Goal: Information Seeking & Learning: Learn about a topic

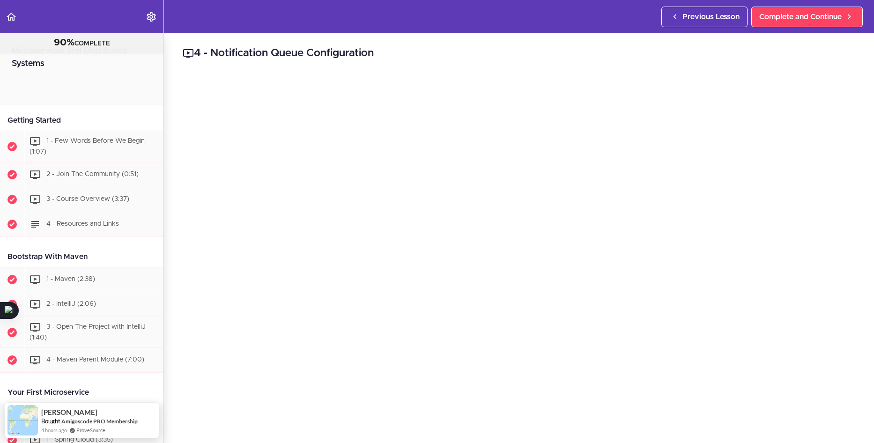
scroll to position [1971, 0]
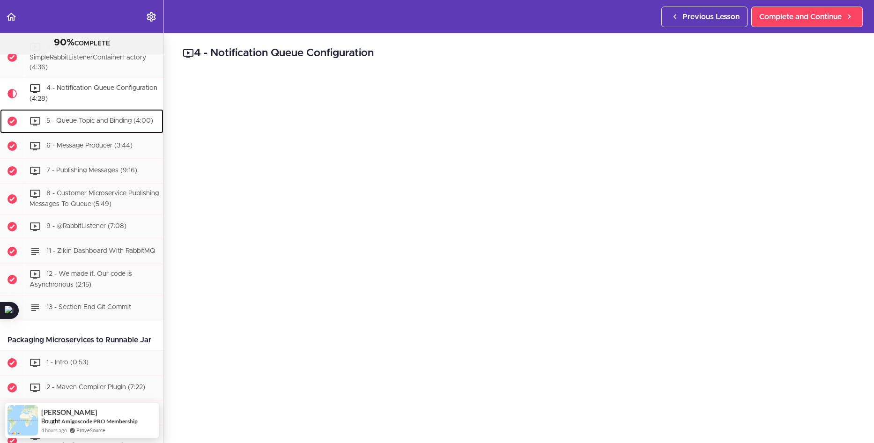
click at [70, 132] on div "5 - Queue Topic and Binding (4:00)" at bounding box center [93, 121] width 139 height 21
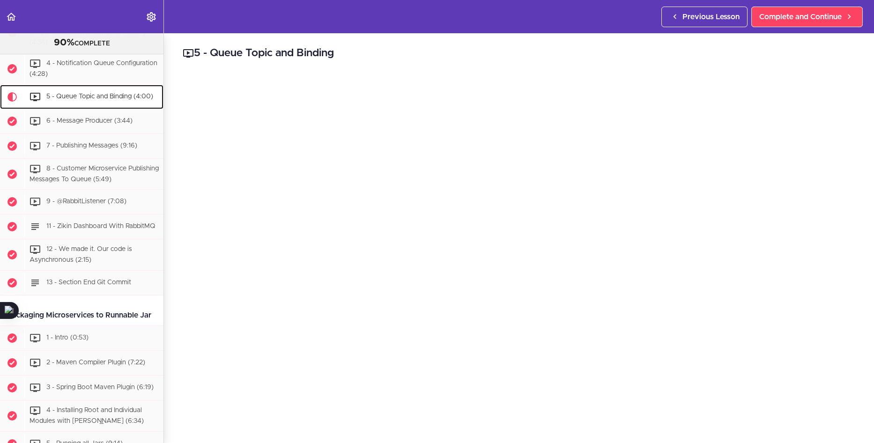
scroll to position [1949, 0]
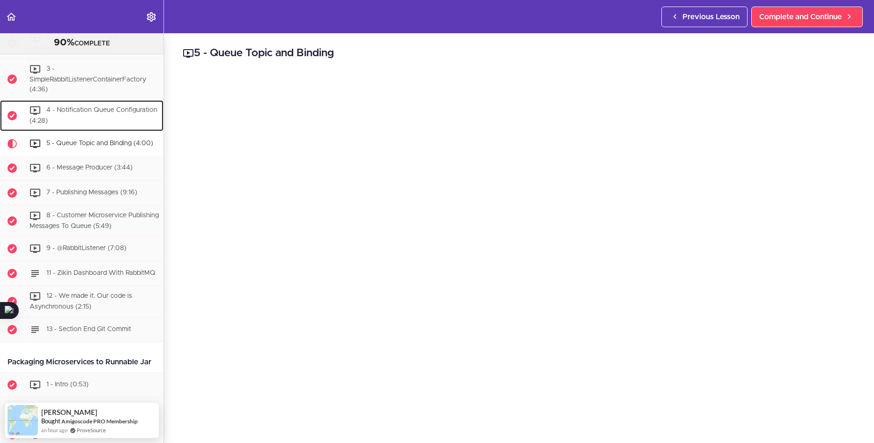
click at [98, 124] on span "4 - Notification Queue Configuration (4:28)" at bounding box center [93, 115] width 128 height 17
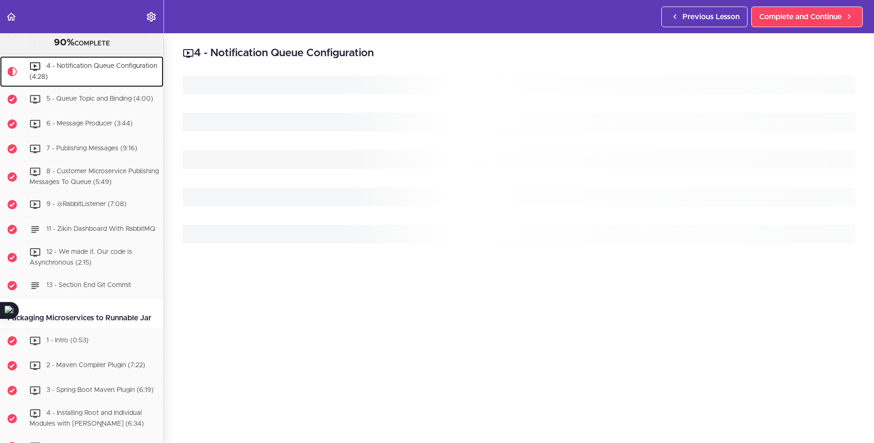
scroll to position [2011, 0]
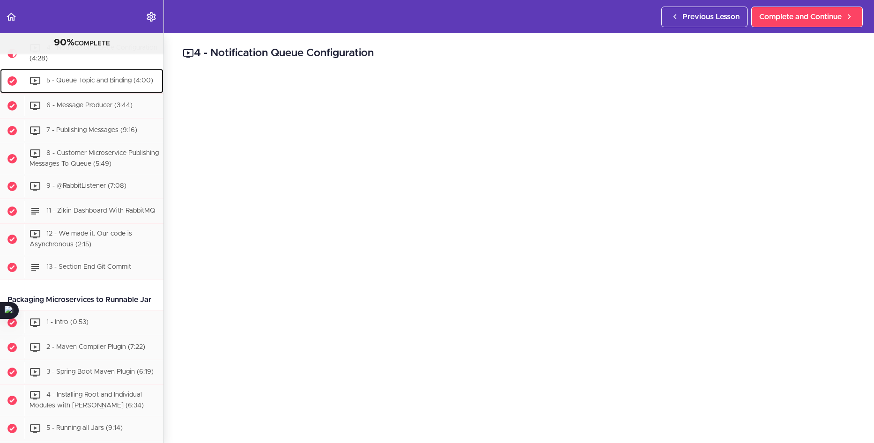
click at [87, 91] on div "5 - Queue Topic and Binding (4:00)" at bounding box center [93, 81] width 139 height 21
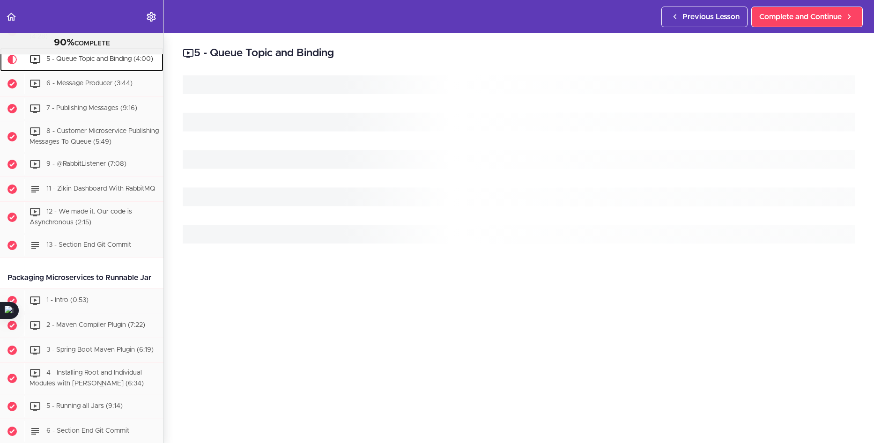
scroll to position [2042, 0]
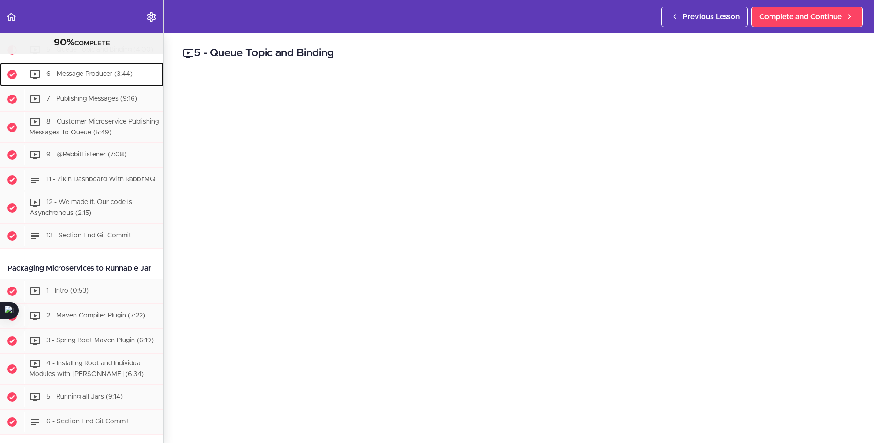
click at [87, 85] on div "6 - Message Producer (3:44)" at bounding box center [93, 74] width 139 height 21
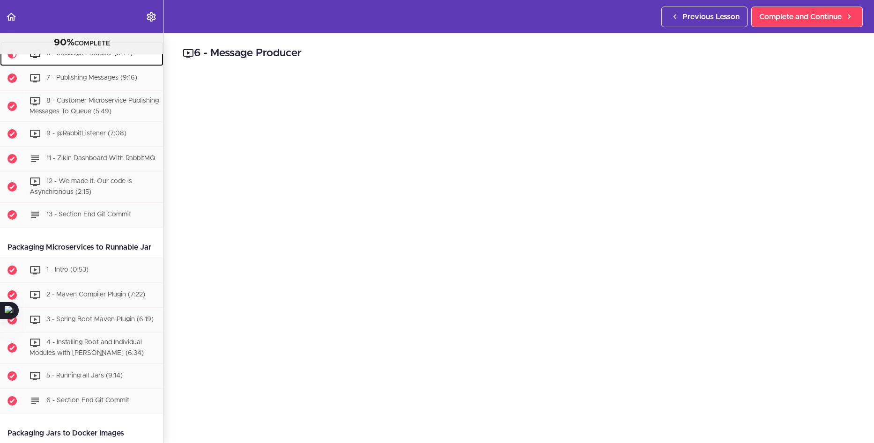
scroll to position [2073, 0]
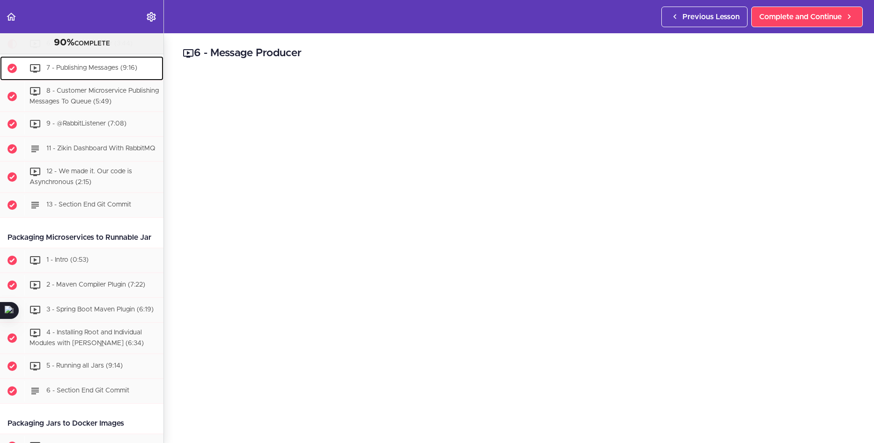
click at [105, 79] on div "7 - Publishing Messages (9:16)" at bounding box center [93, 68] width 139 height 21
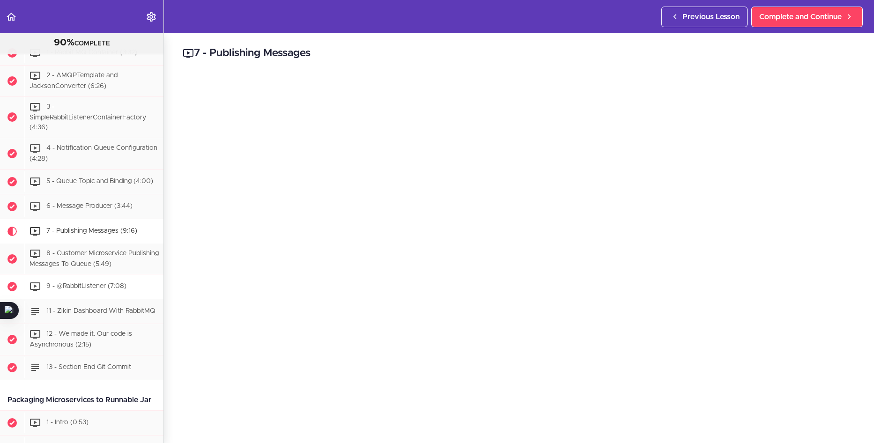
scroll to position [1958, 0]
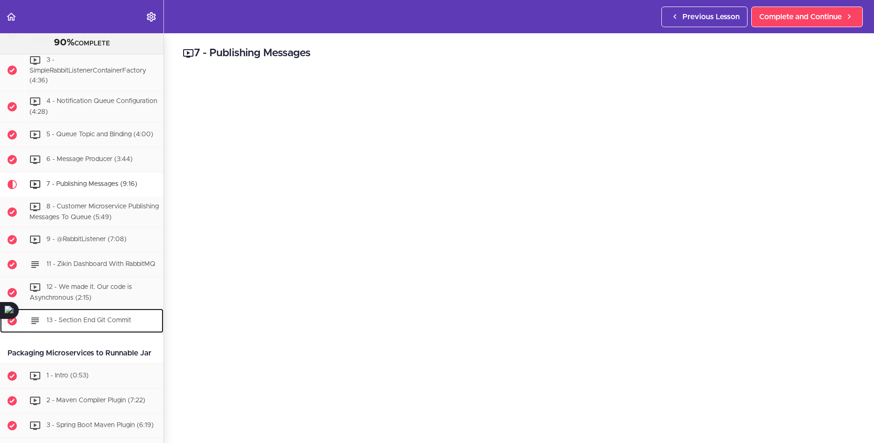
click at [99, 331] on div "13 - Section End Git Commit" at bounding box center [93, 320] width 139 height 21
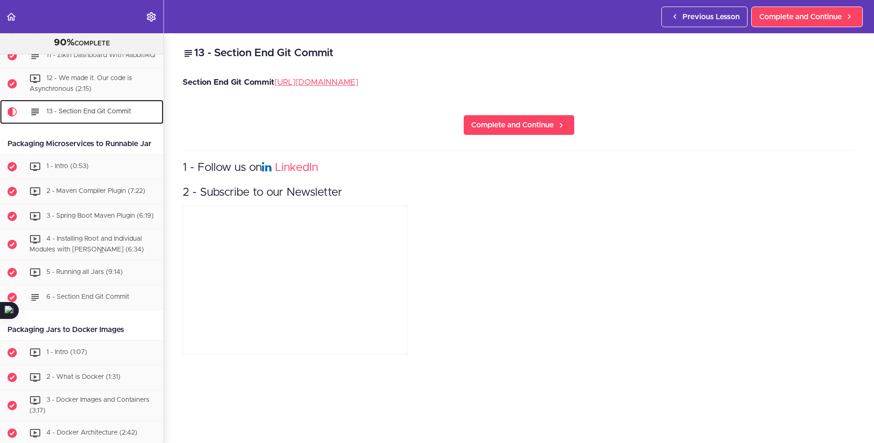
scroll to position [2241, 0]
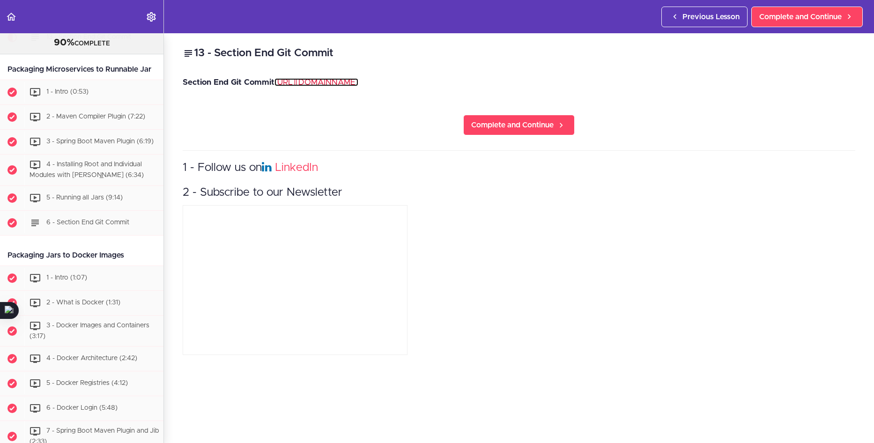
click at [330, 80] on link "https://github.com/amigoscode/microservices/commit/a1176e4e799fadb265631ddbf307…" at bounding box center [316, 82] width 84 height 8
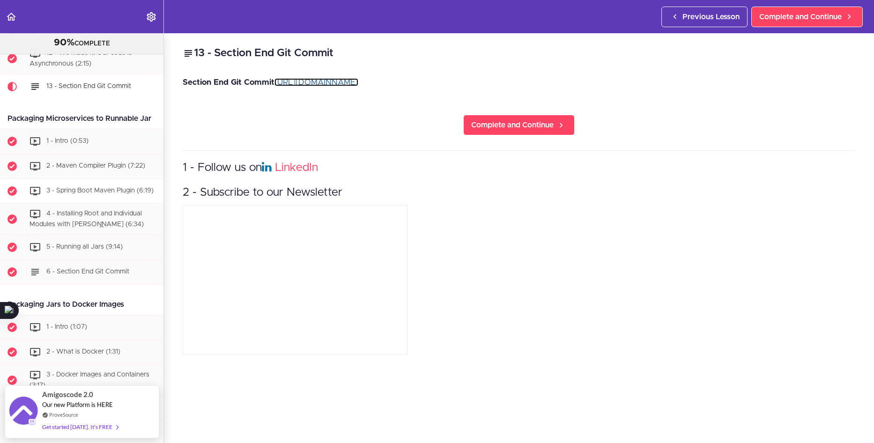
scroll to position [2007, 0]
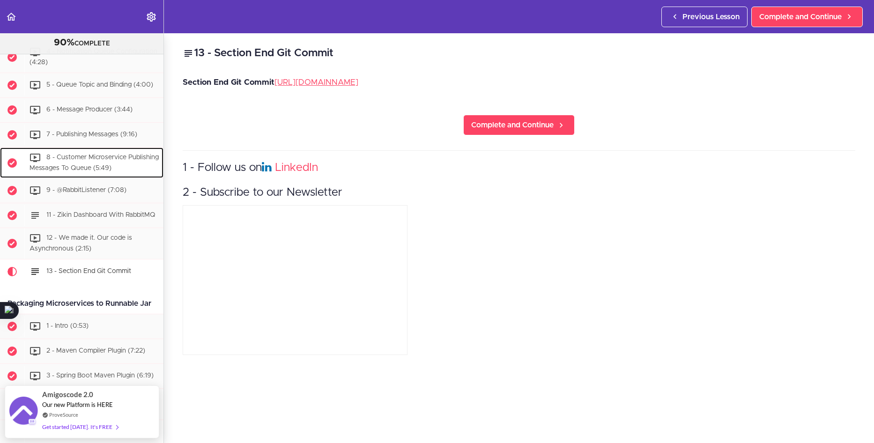
click at [108, 178] on div "8 - Customer Microservice Publishing Messages To Queue (5:49)" at bounding box center [93, 162] width 139 height 31
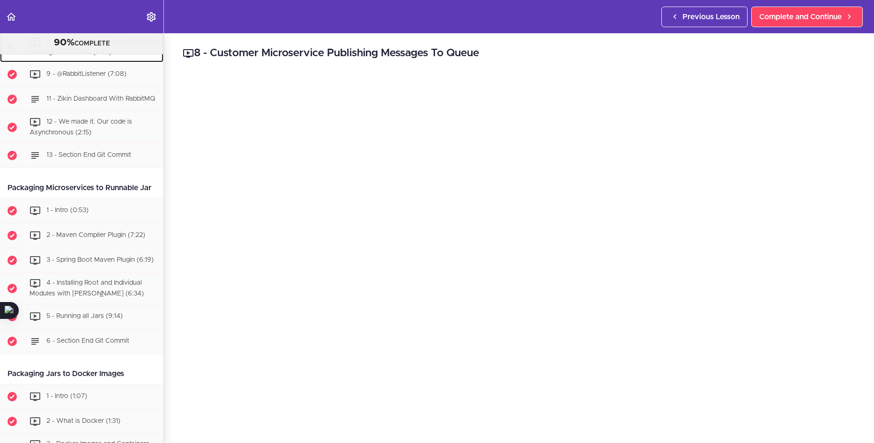
scroll to position [2123, 0]
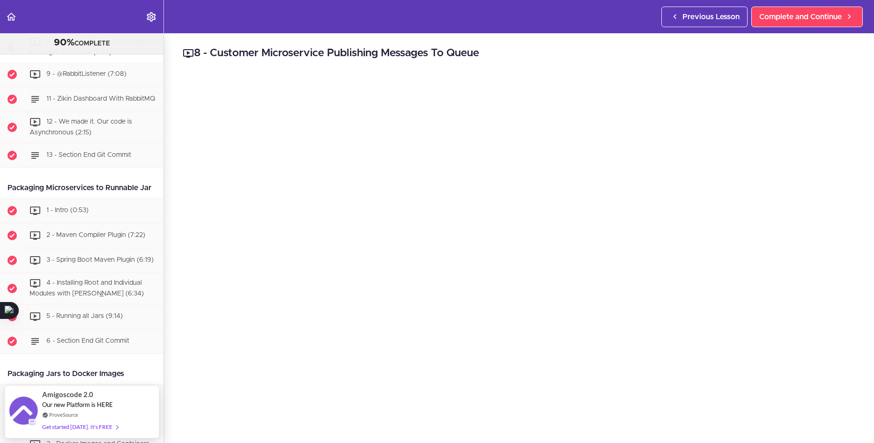
click at [89, 22] on span "7 - Publishing Messages (9:16)" at bounding box center [91, 18] width 91 height 7
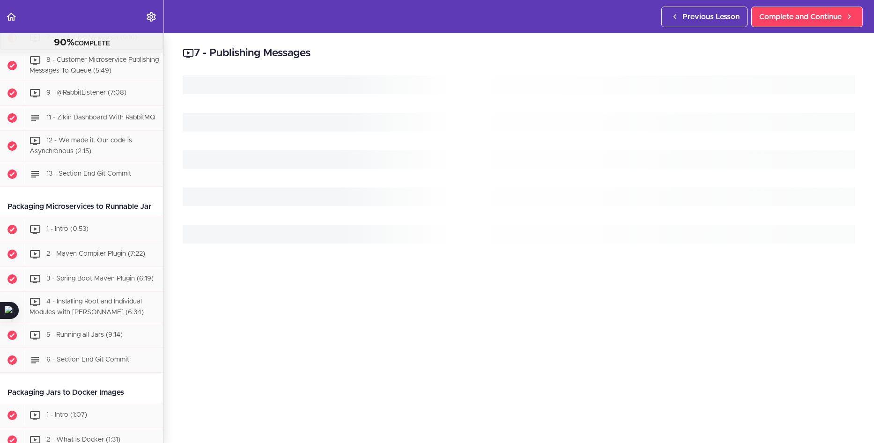
scroll to position [2098, 0]
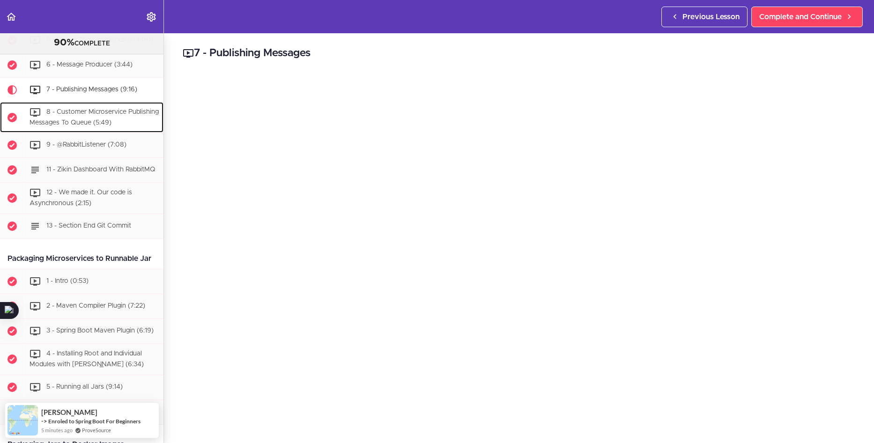
click at [114, 126] on span "8 - Customer Microservice Publishing Messages To Queue (5:49)" at bounding box center [93, 117] width 129 height 17
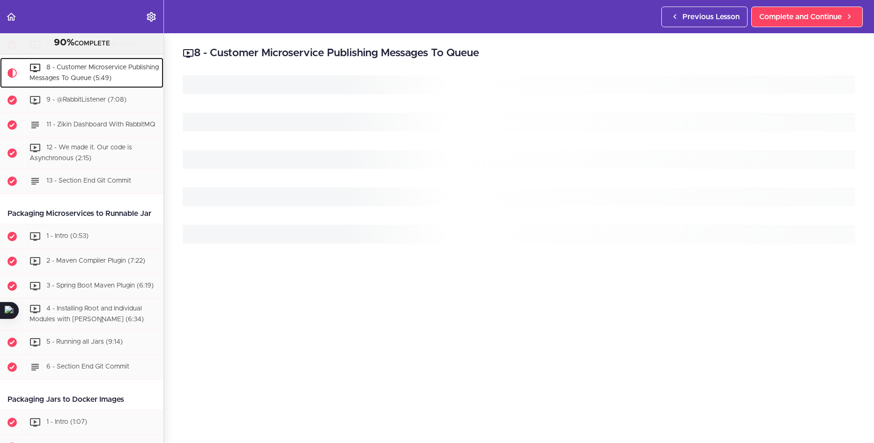
scroll to position [2123, 0]
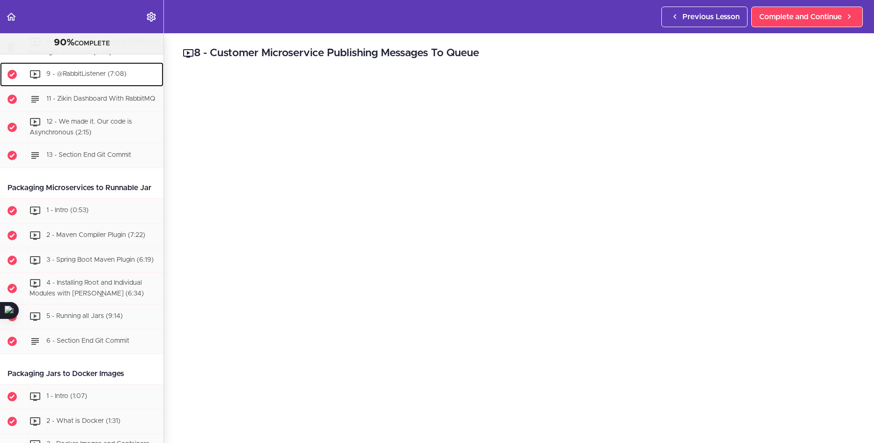
click at [81, 78] on span "9 - @RabbitListener (7:08)" at bounding box center [86, 74] width 80 height 7
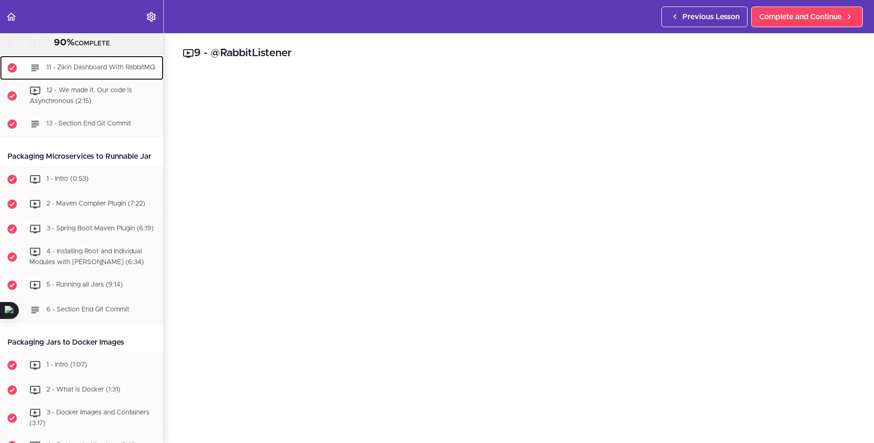
click at [107, 71] on span "11 - Zikin Dashboard With RabbitMQ" at bounding box center [100, 68] width 109 height 7
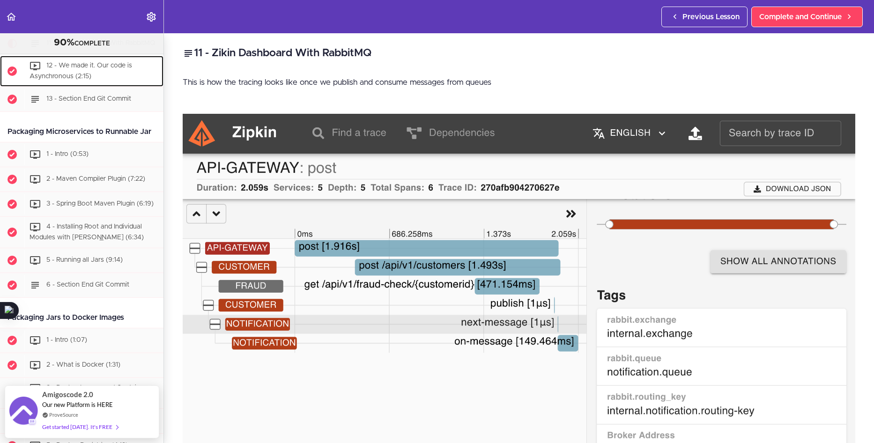
click at [109, 80] on span "12 - We made it. Our code is Asynchronous (2:15)" at bounding box center [80, 71] width 103 height 17
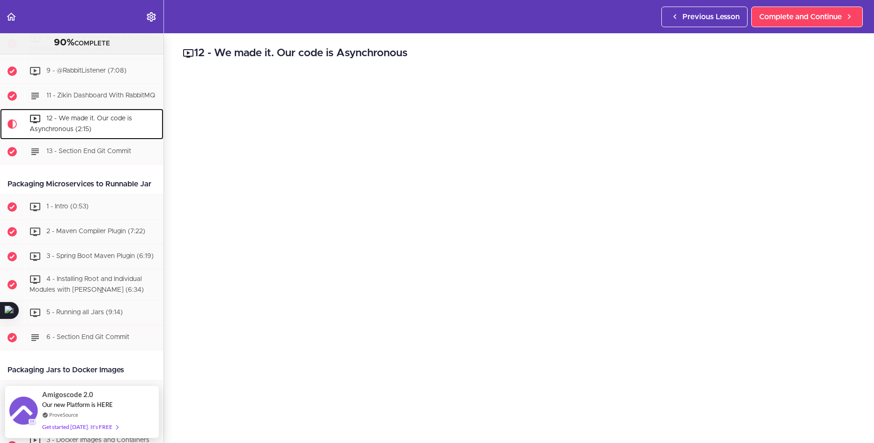
scroll to position [2106, 0]
